Goal: Find specific page/section: Find specific page/section

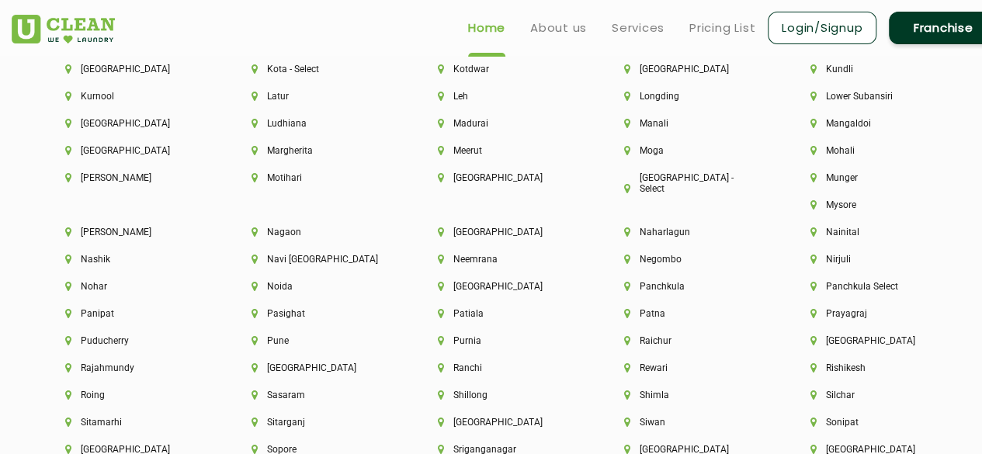
scroll to position [3880, 0]
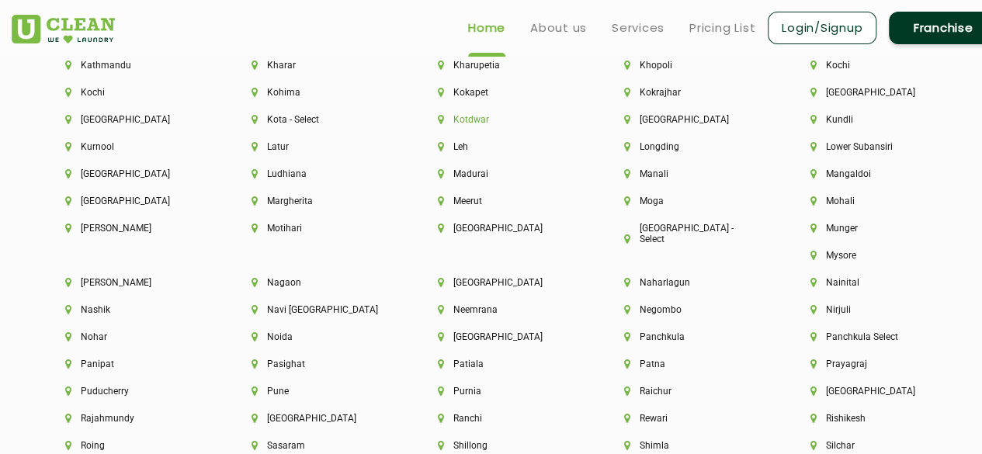
click at [469, 125] on li "Kotdwar" at bounding box center [504, 119] width 133 height 11
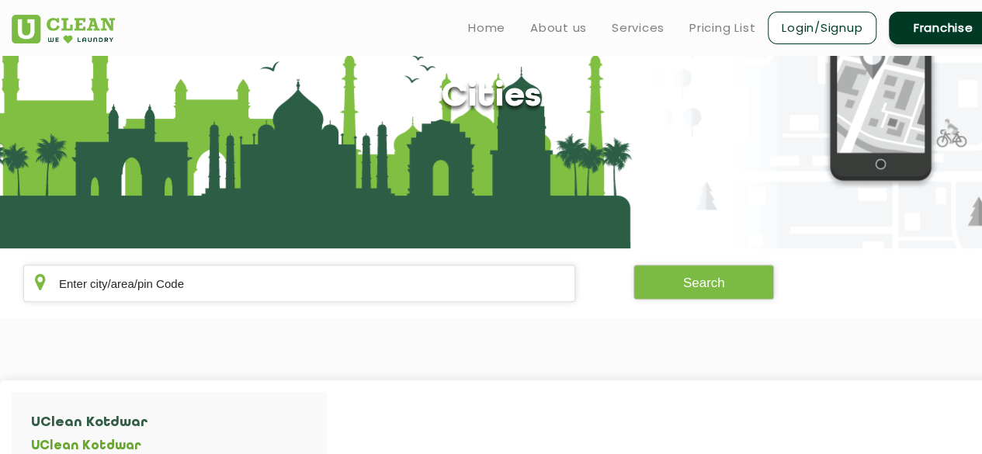
scroll to position [78, 0]
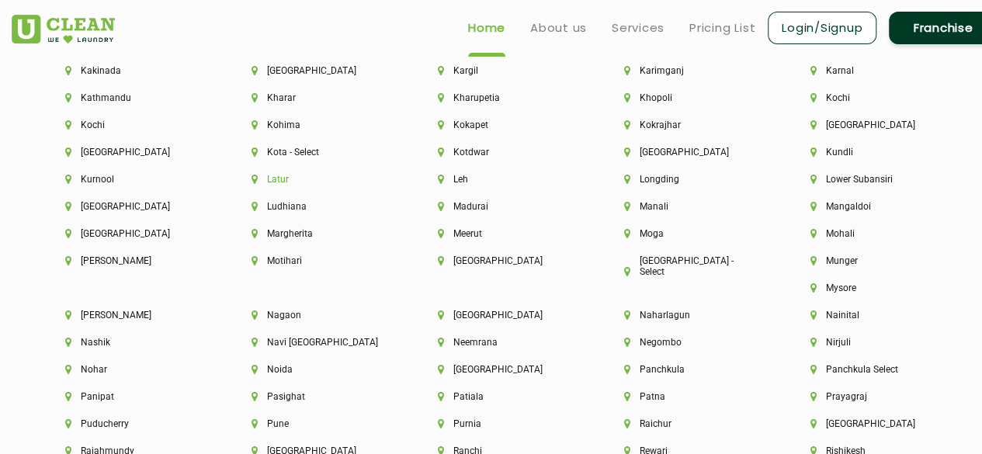
scroll to position [3614, 0]
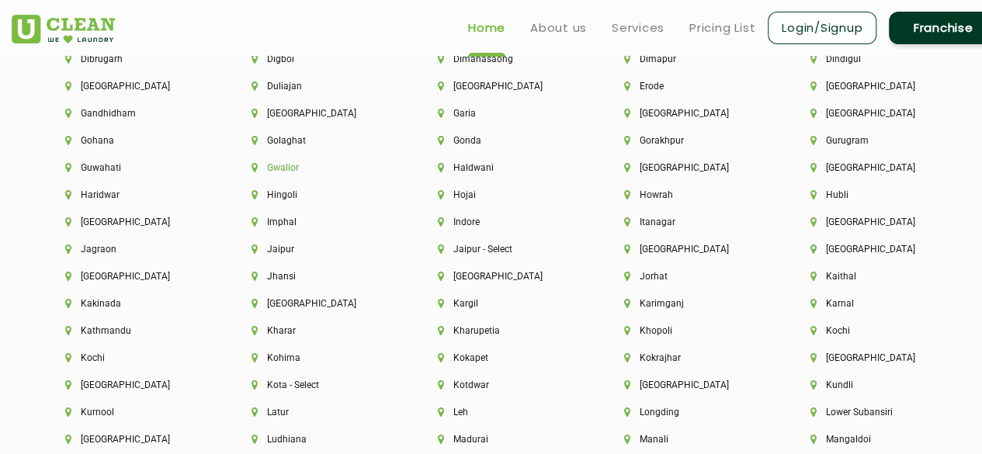
click at [271, 173] on li "Gwalior" at bounding box center [317, 167] width 133 height 11
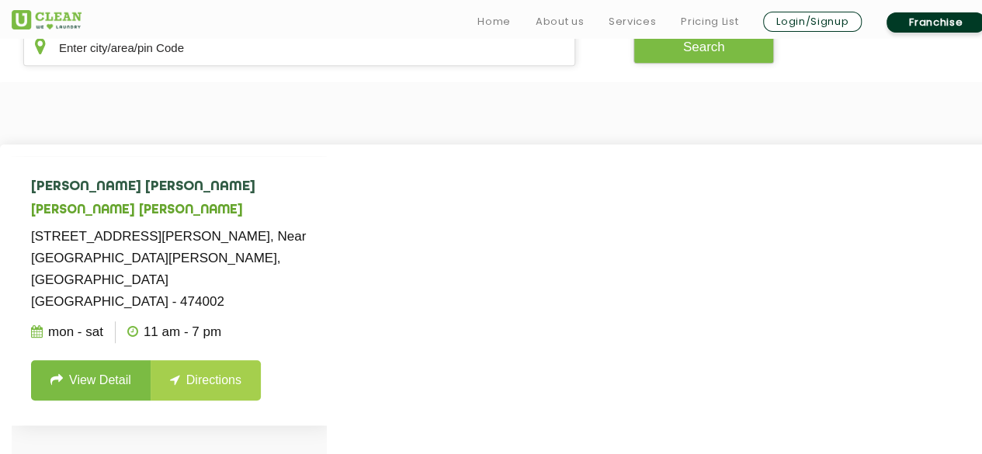
scroll to position [383, 0]
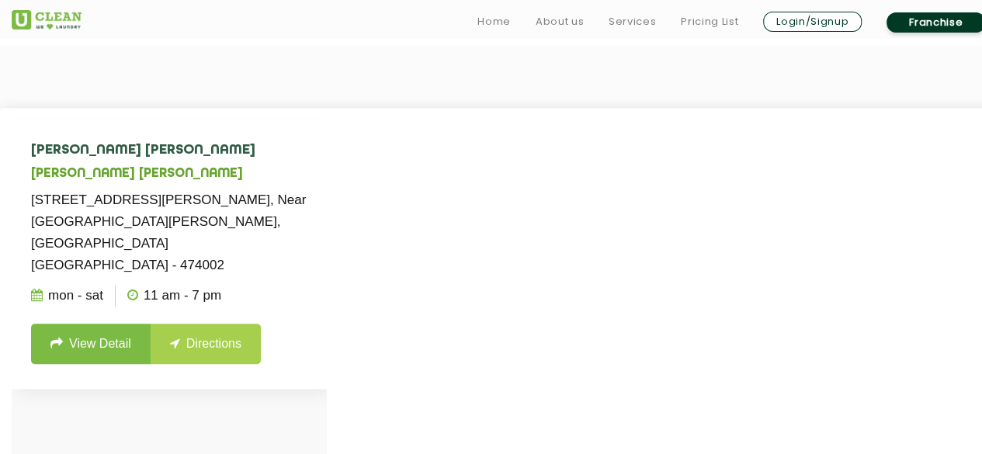
click at [102, 324] on link "View Detail" at bounding box center [90, 344] width 119 height 40
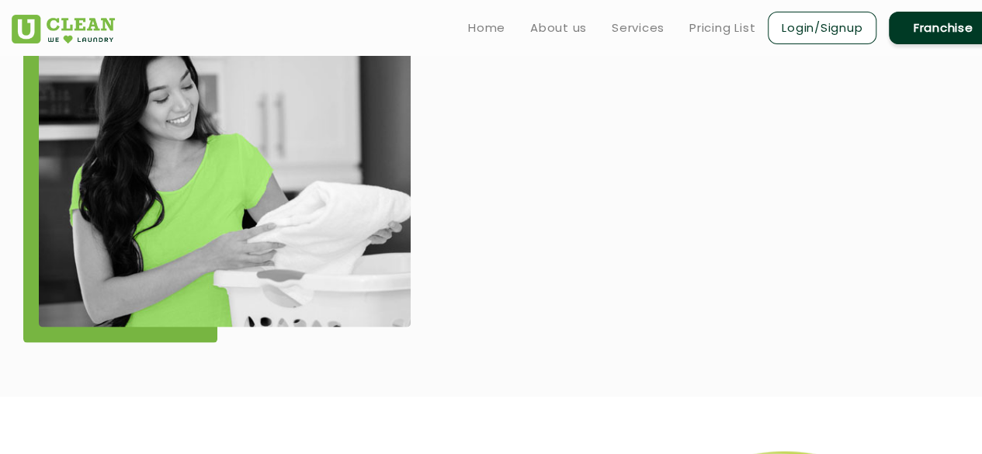
scroll to position [1241, 0]
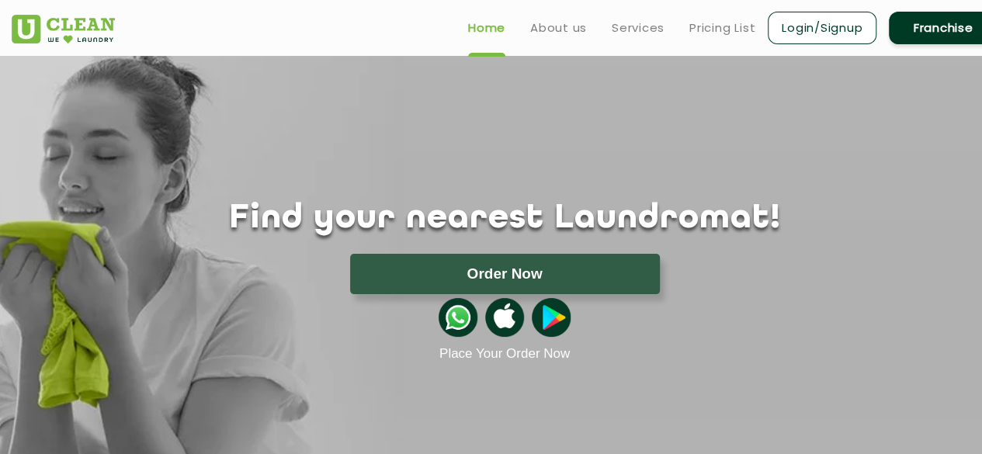
scroll to position [2663, 0]
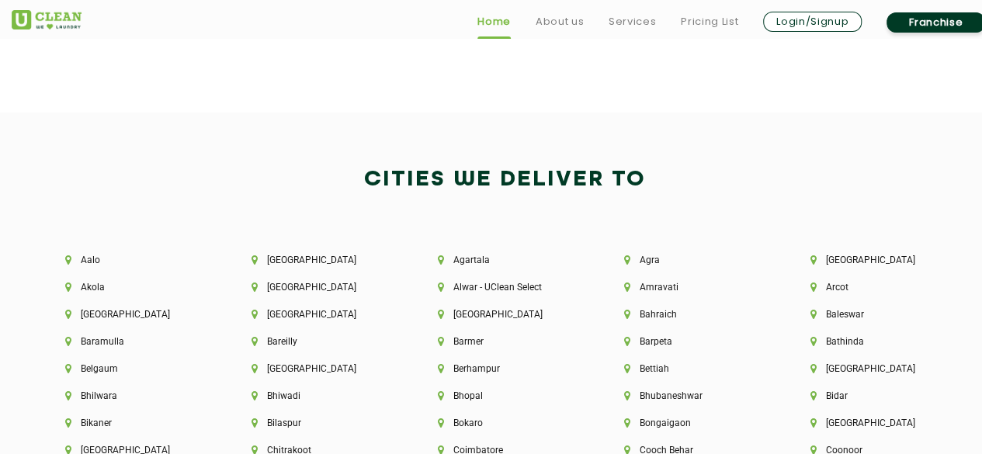
scroll to position [3414, 0]
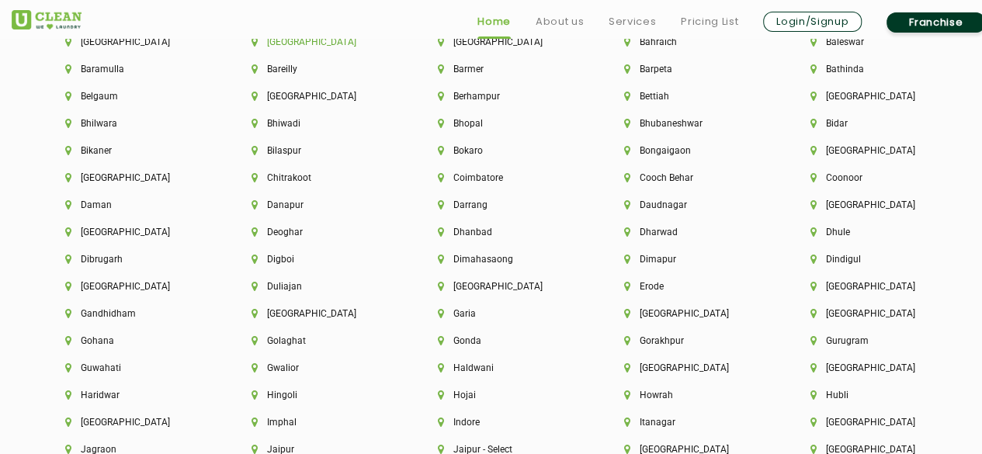
click at [287, 43] on li "[GEOGRAPHIC_DATA]" at bounding box center [317, 41] width 133 height 11
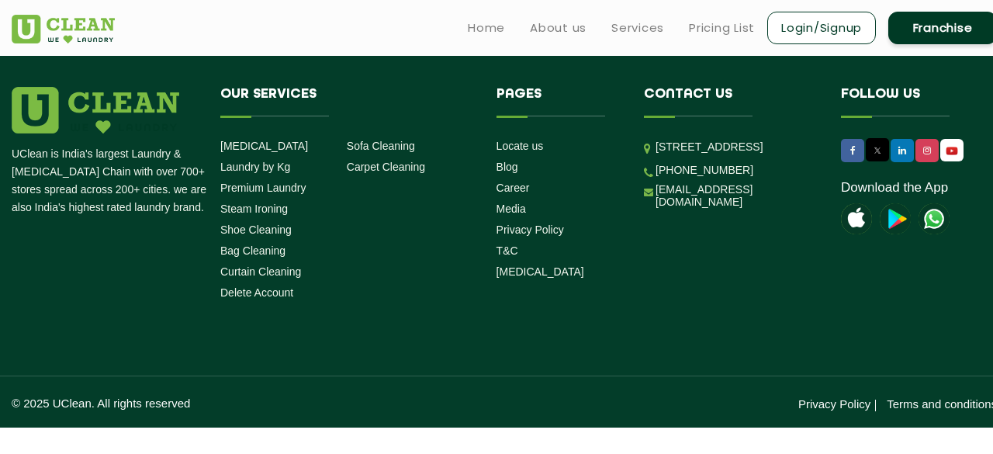
click at [430, 212] on li "Our Services Dry Cleaning Laundry by Kg Premium Laundry Steam Ironing Shoe Clea…" at bounding box center [347, 196] width 276 height 219
click at [489, 24] on link "Home" at bounding box center [486, 28] width 37 height 19
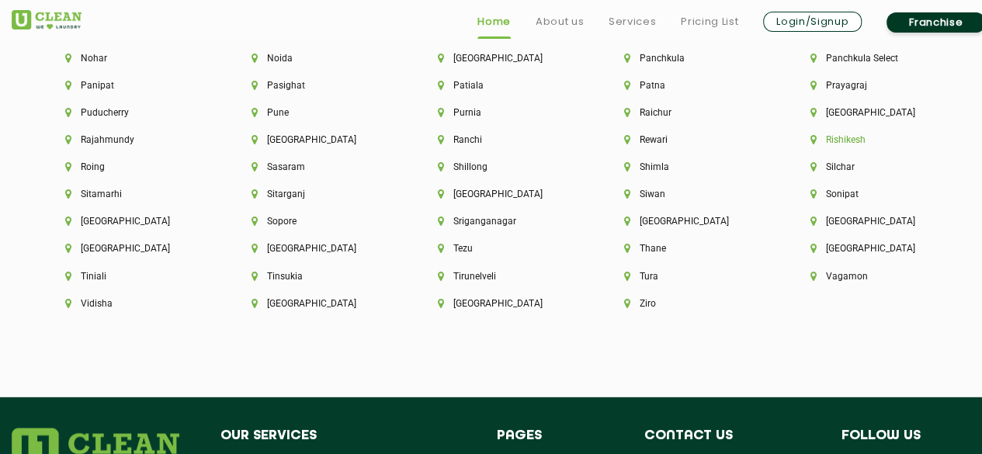
scroll to position [4190, 0]
